Goal: Complete application form: Complete application form

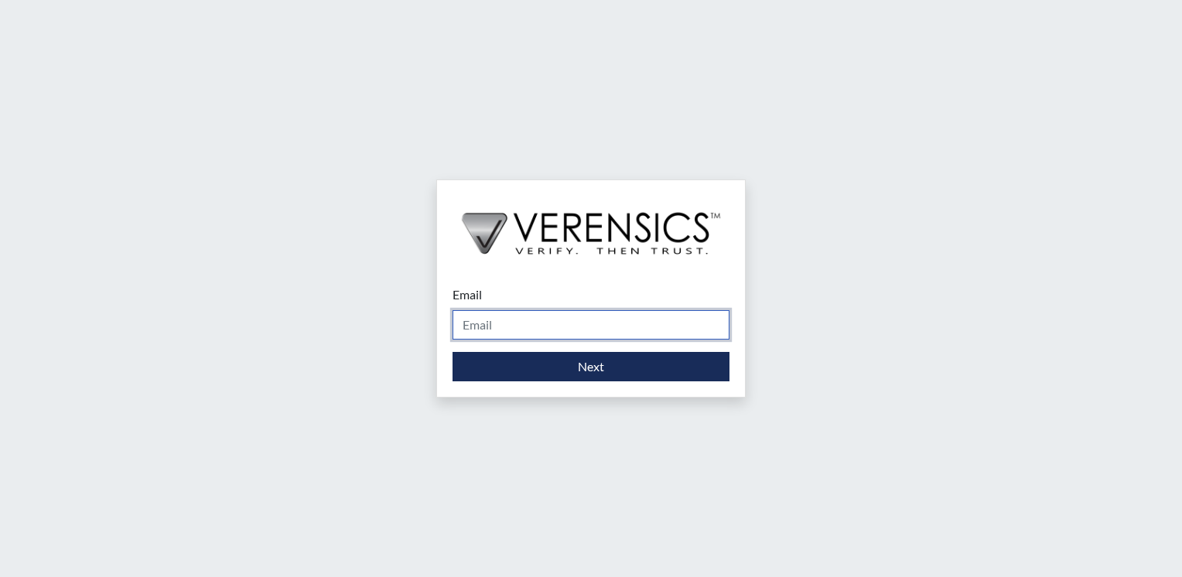
click at [606, 330] on input "Email" at bounding box center [591, 324] width 277 height 29
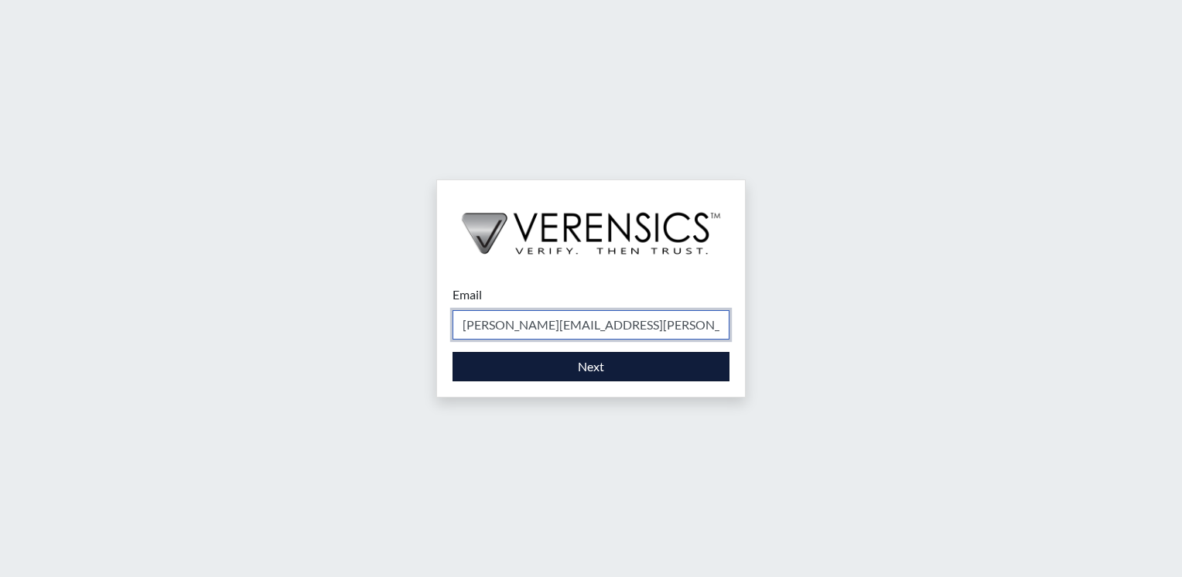
type input "[PERSON_NAME][EMAIL_ADDRESS][PERSON_NAME][DOMAIN_NAME]"
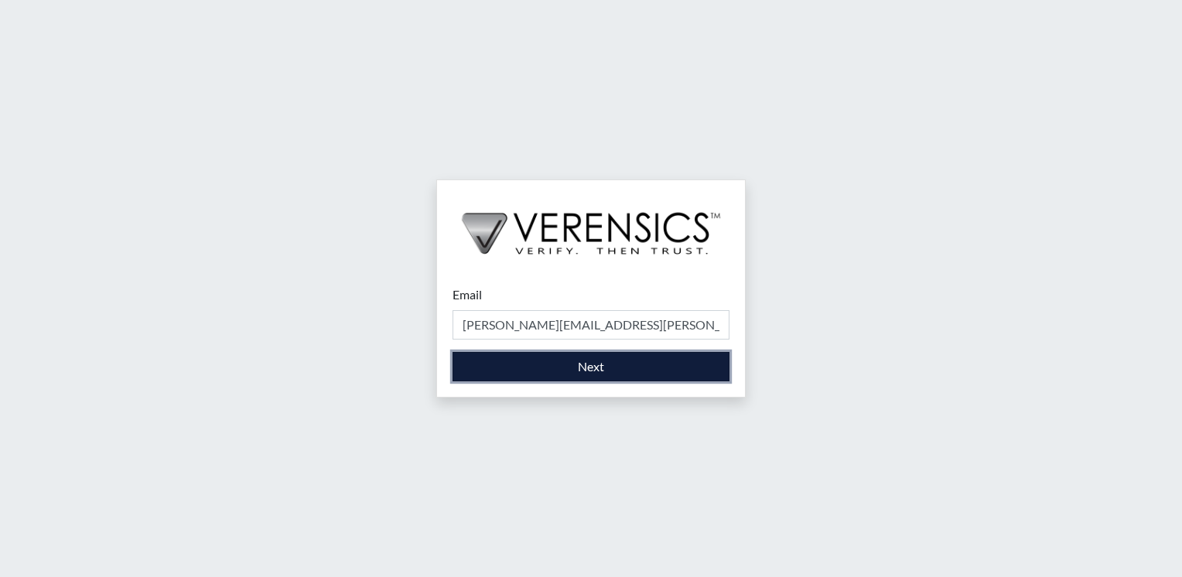
click at [603, 371] on button "Next" at bounding box center [591, 366] width 277 height 29
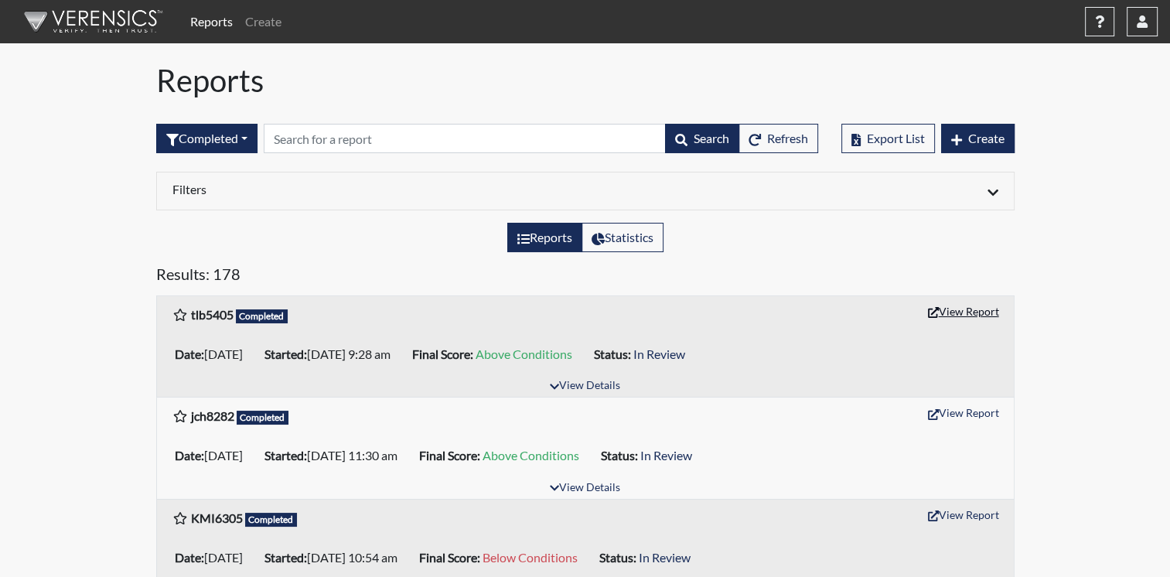
click at [972, 311] on button "View Report" at bounding box center [963, 311] width 85 height 24
click at [777, 148] on button "Refresh" at bounding box center [779, 138] width 80 height 29
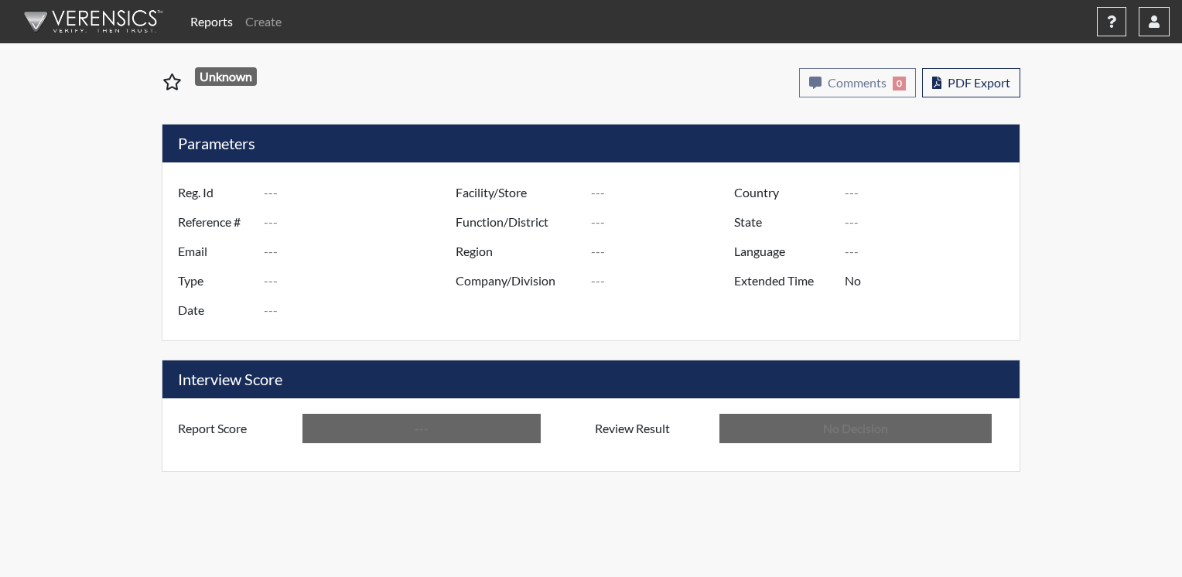
type input "tlb5405"
type input "50882"
type input "---"
type input "Corrections Pre-Employment"
type input "Aug 22, 2025"
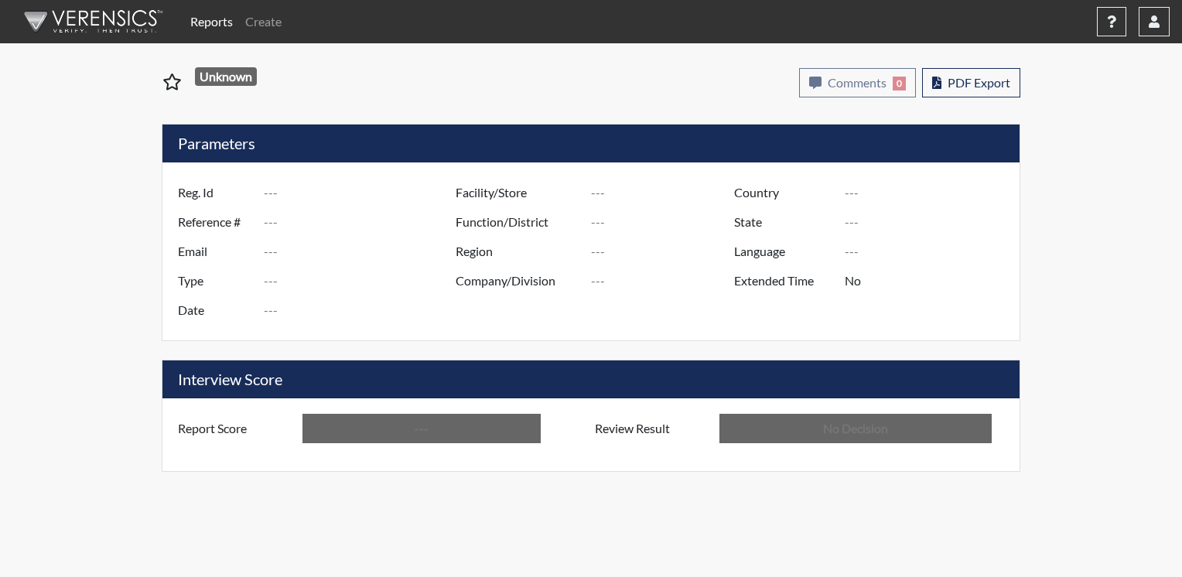
type input "Metro Re-Entry Facility"
type input "[GEOGRAPHIC_DATA]"
type input "[US_STATE]"
type input "English"
type input "Above Conditions"
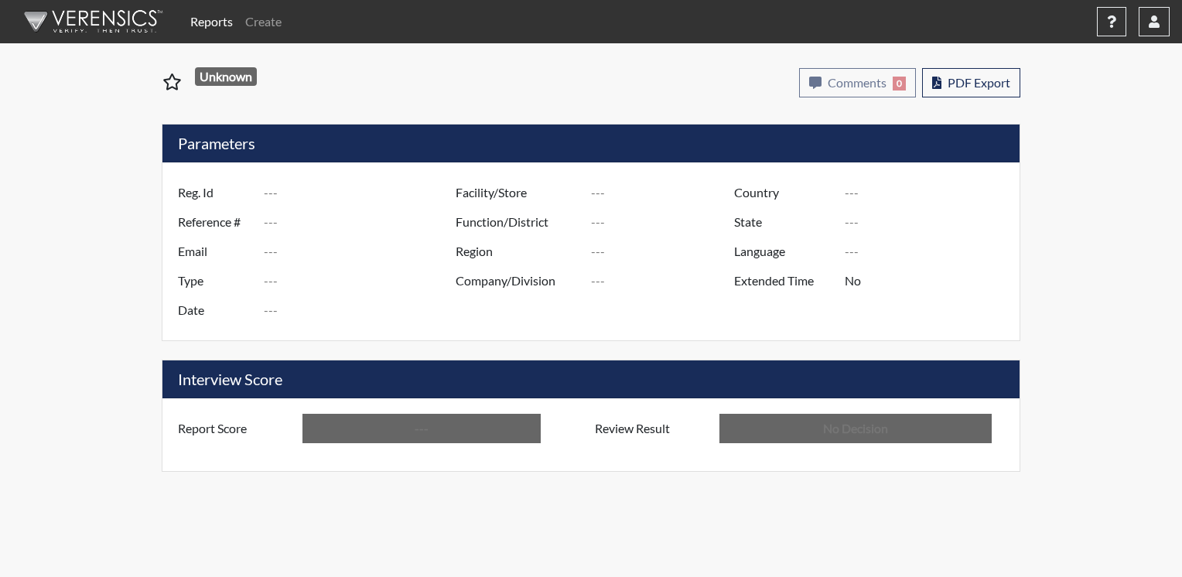
type input "In Review"
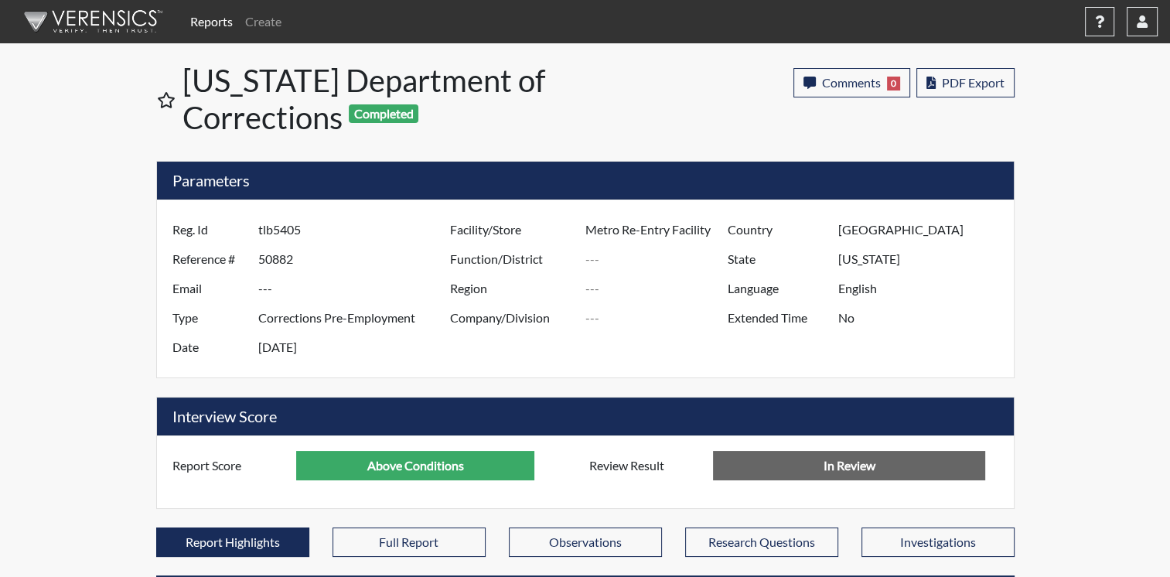
scroll to position [257, 643]
click at [263, 22] on link "Create" at bounding box center [263, 21] width 49 height 31
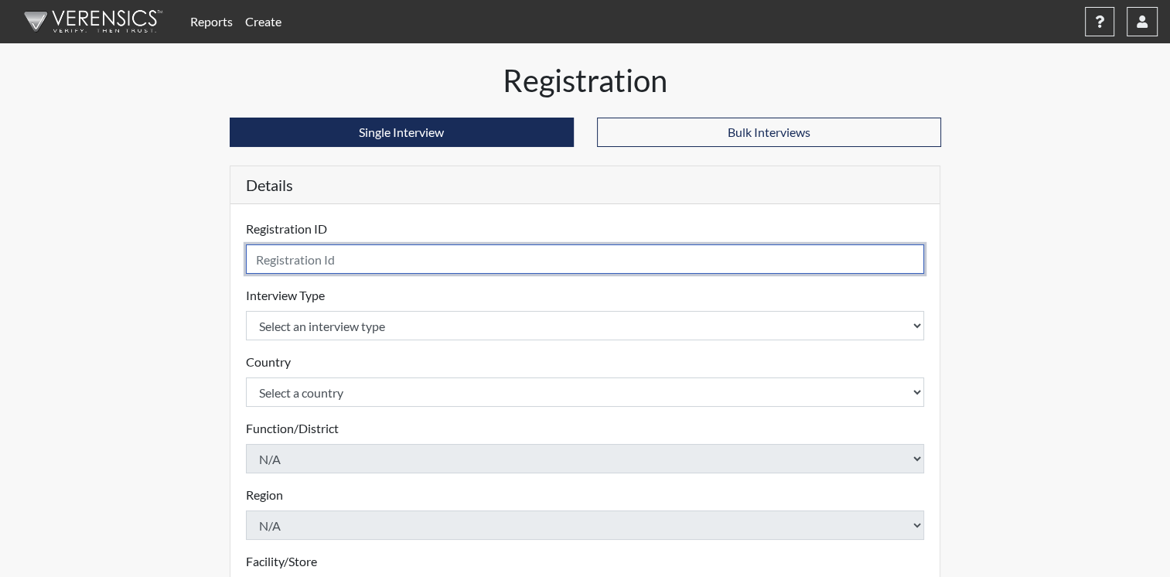
click at [415, 261] on input "text" at bounding box center [585, 258] width 679 height 29
type input "sas7960"
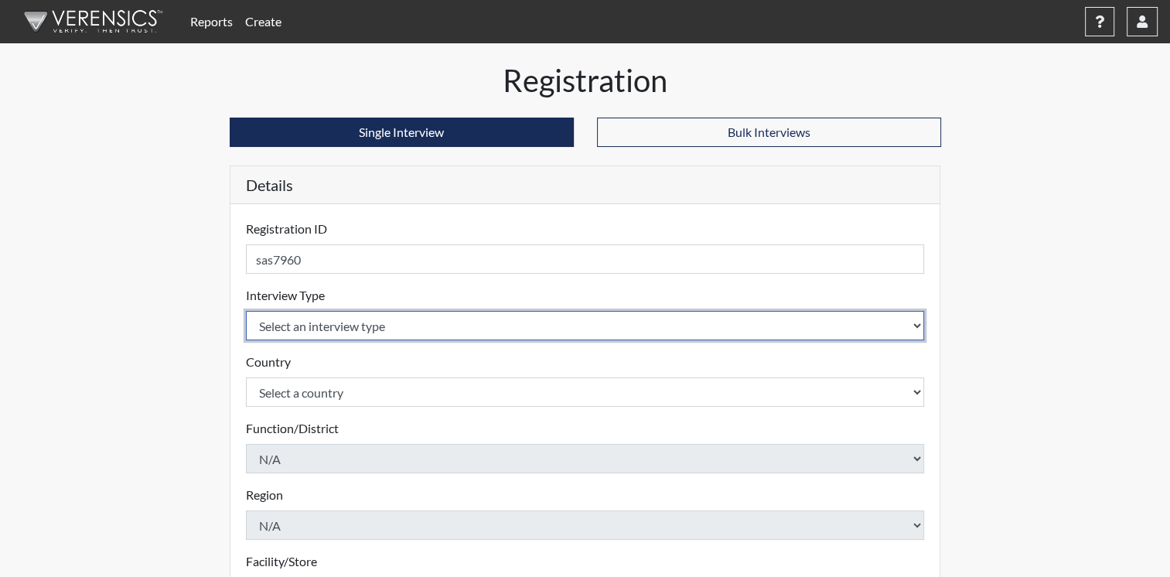
click at [366, 320] on select "Select an interview type Corrections Pre-Employment" at bounding box center [585, 325] width 679 height 29
select select "ff733e93-e1bf-11ea-9c9f-0eff0cf7eb8f"
click at [246, 311] on select "Select an interview type Corrections Pre-Employment" at bounding box center [585, 325] width 679 height 29
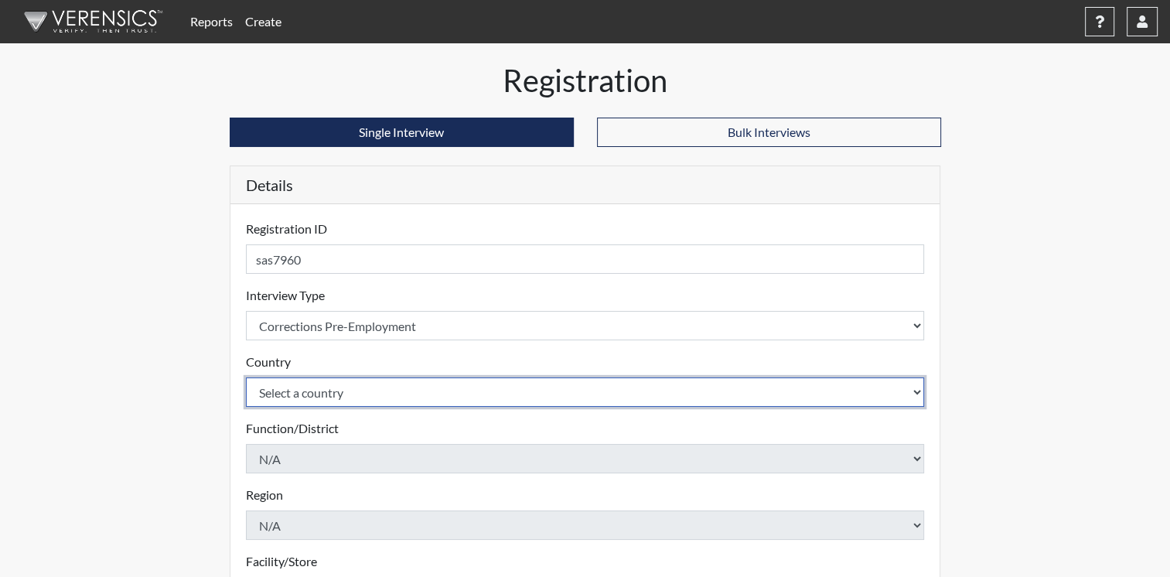
click at [339, 395] on select "Select a country United States Mexico" at bounding box center [585, 392] width 679 height 29
select select "united-states-of-america"
click at [246, 378] on select "Select a country United States Mexico" at bounding box center [585, 392] width 679 height 29
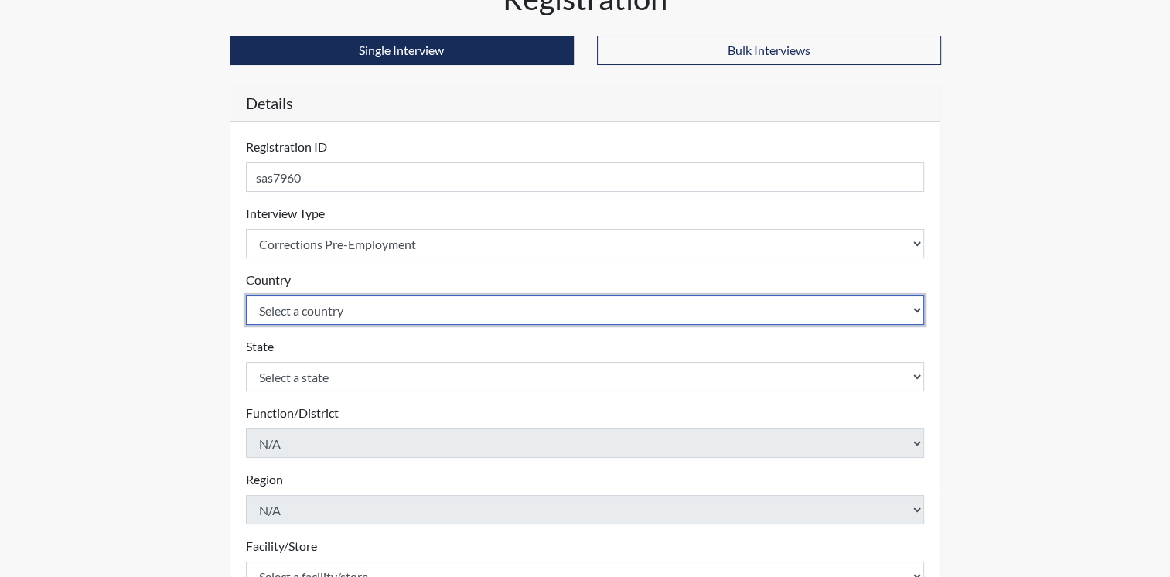
scroll to position [84, 0]
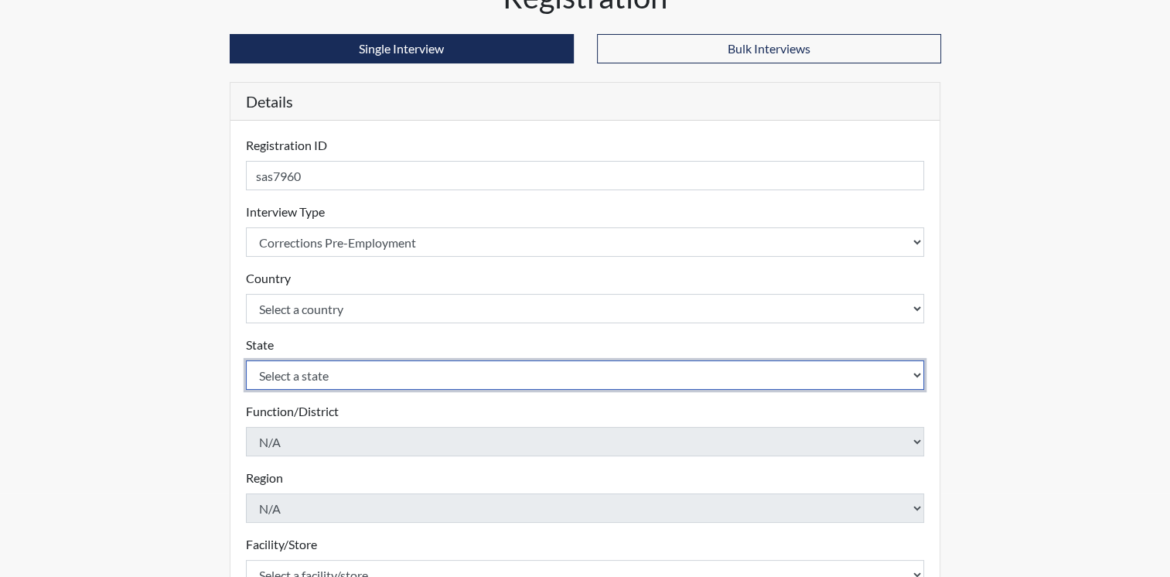
click at [326, 382] on select "Select a state Alabama Alaska Arizona Arkansas California Colorado Connecticut …" at bounding box center [585, 374] width 679 height 29
select select "GA"
click at [246, 360] on select "Select a state Alabama Alaska Arizona Arkansas California Colorado Connecticut …" at bounding box center [585, 374] width 679 height 29
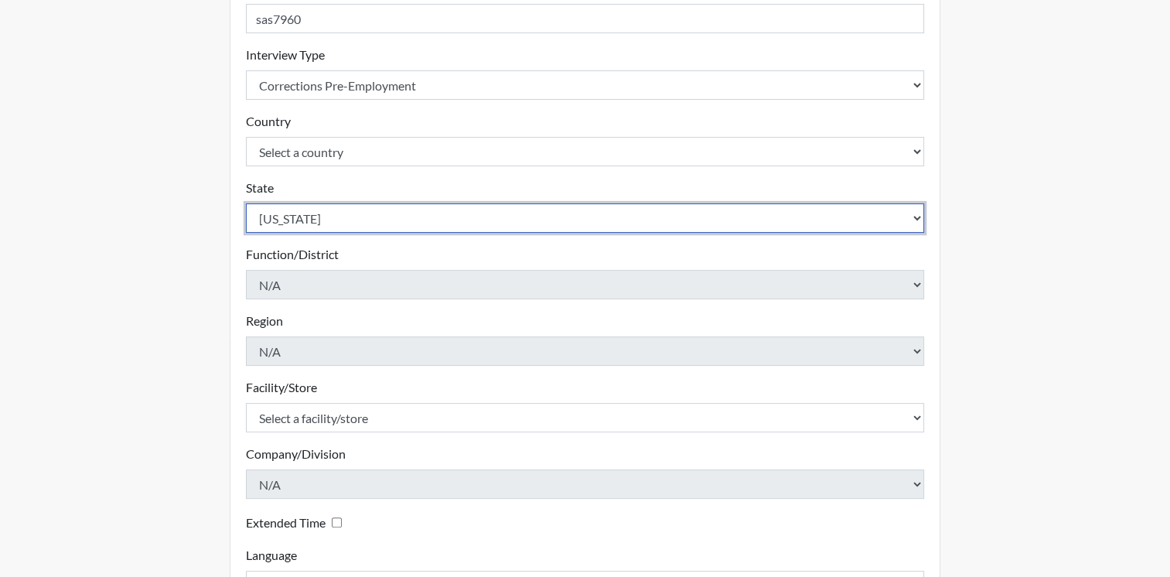
scroll to position [253, 0]
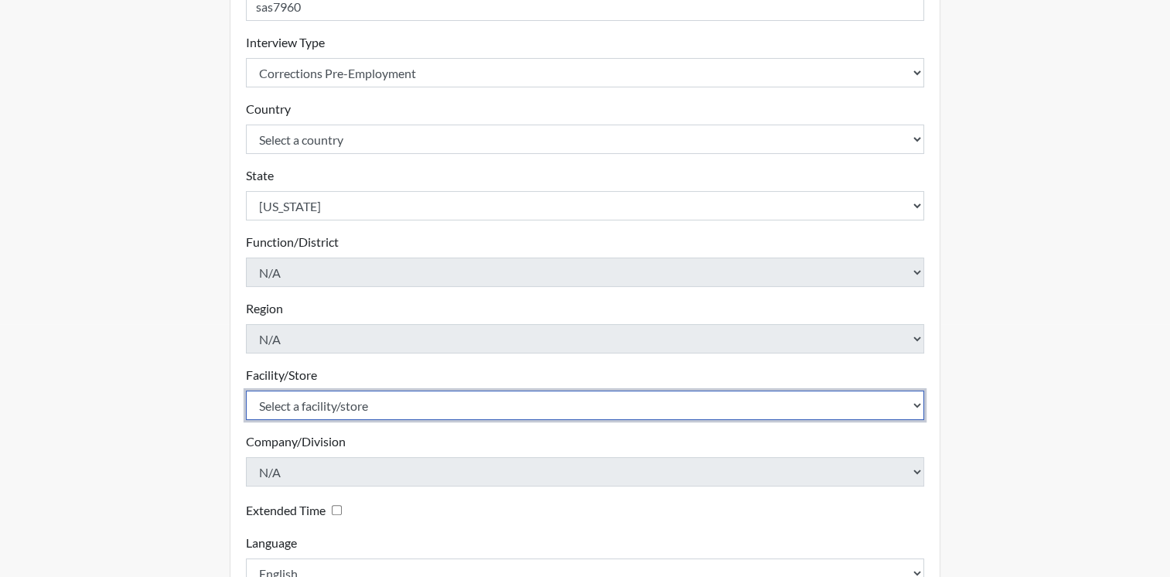
click at [333, 412] on select "Select a facility/store Helms Unit Metro Re-Entry Facility Metro TC" at bounding box center [585, 405] width 679 height 29
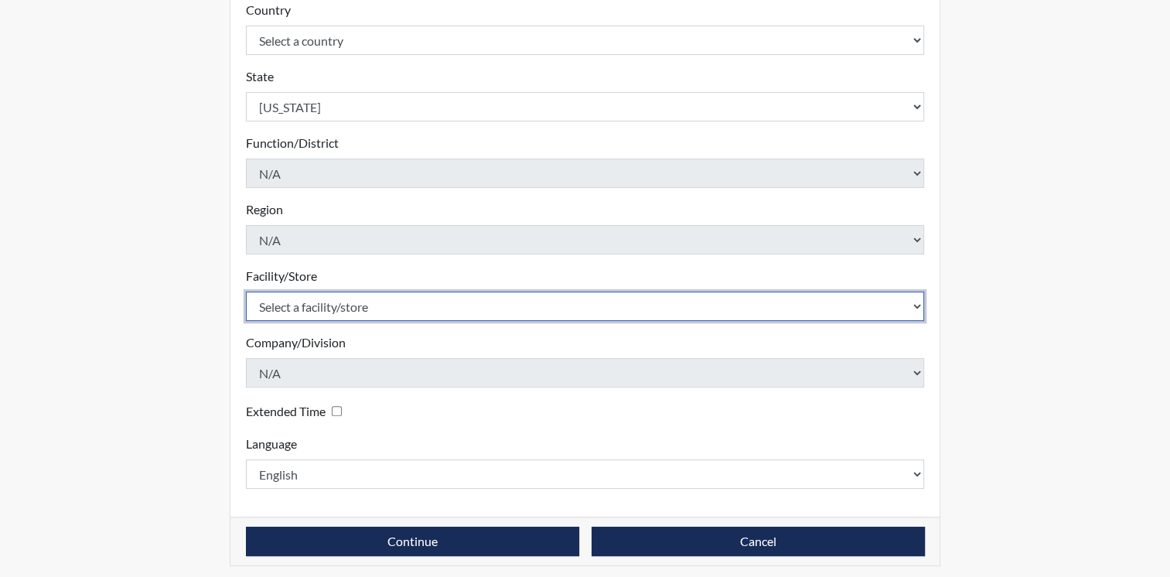
scroll to position [353, 0]
click at [329, 297] on select "Select a facility/store Helms Unit Metro Re-Entry Facility Metro TC" at bounding box center [585, 305] width 679 height 29
select select "226f3449-6468-4bad-86c2-dd5091f02e51"
click at [246, 291] on select "Select a facility/store Helms Unit Metro Re-Entry Facility Metro TC" at bounding box center [585, 305] width 679 height 29
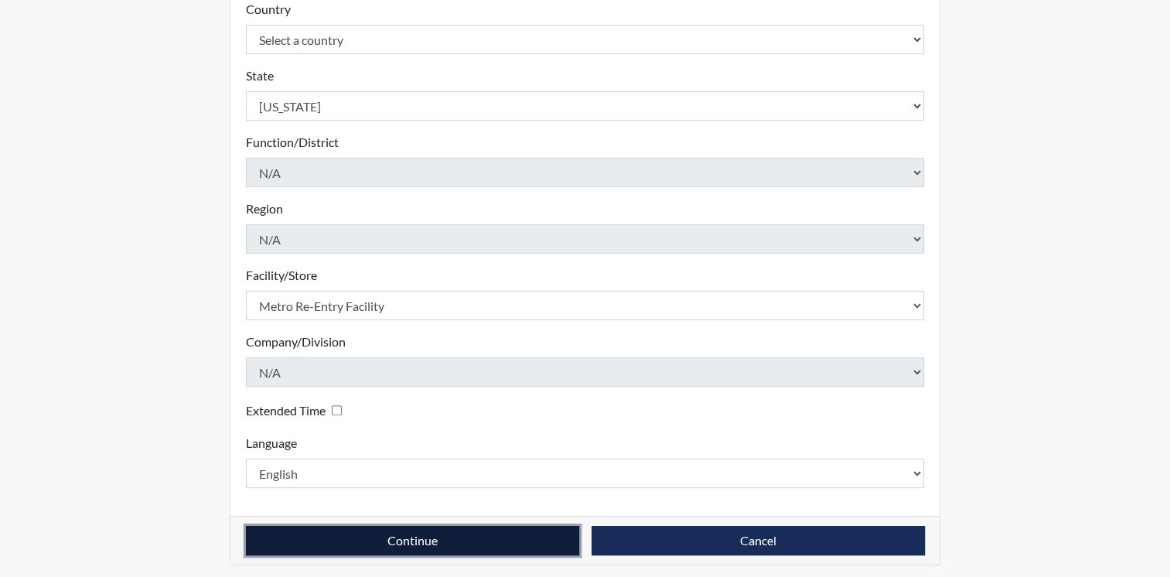
click at [426, 530] on button "Continue" at bounding box center [412, 540] width 333 height 29
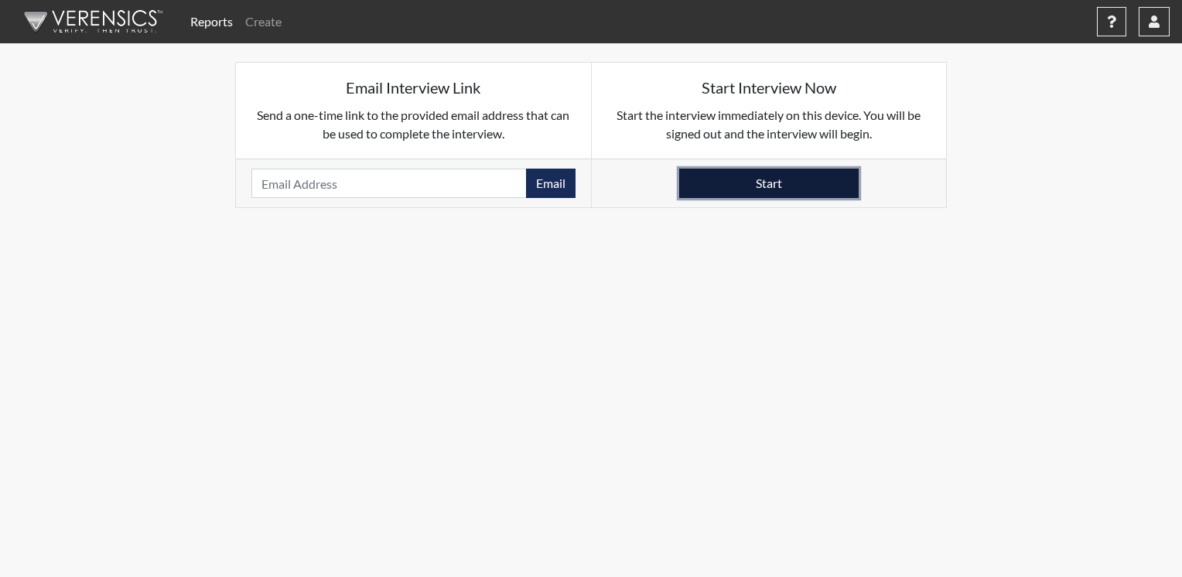
click at [774, 183] on button "Start" at bounding box center [768, 183] width 179 height 29
